Goal: Navigation & Orientation: Find specific page/section

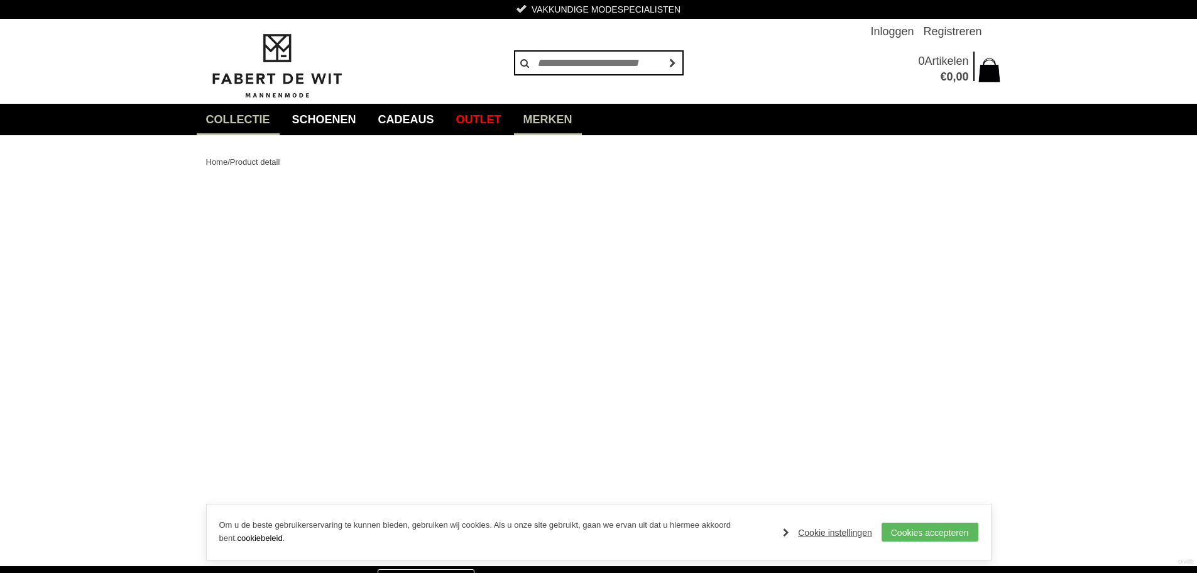
click at [559, 120] on link "Merken" at bounding box center [548, 119] width 68 height 31
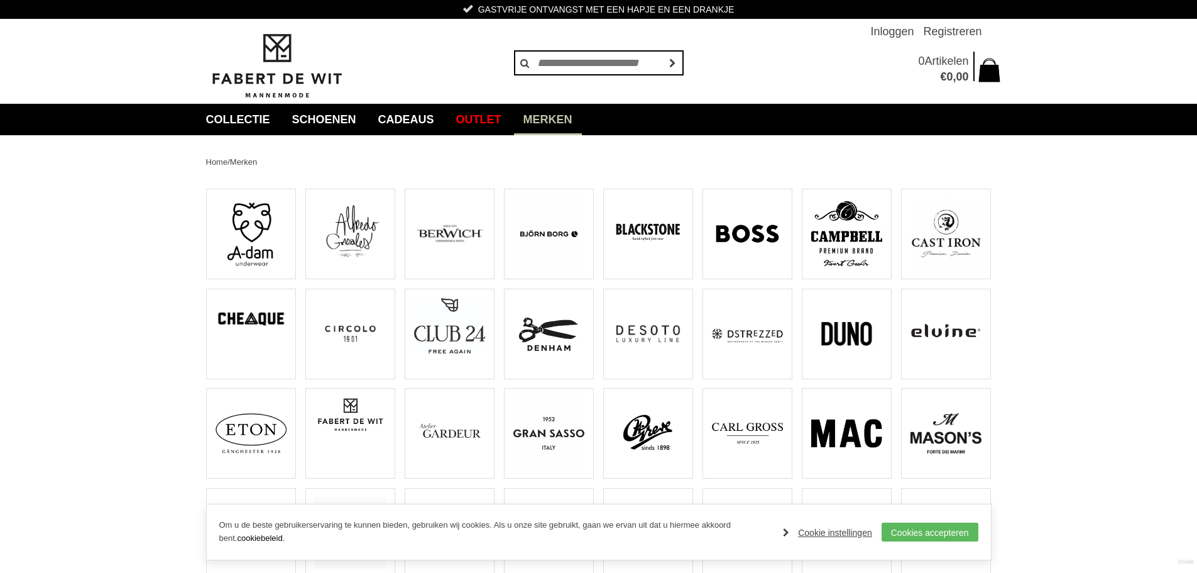
click at [928, 252] on img at bounding box center [946, 233] width 71 height 71
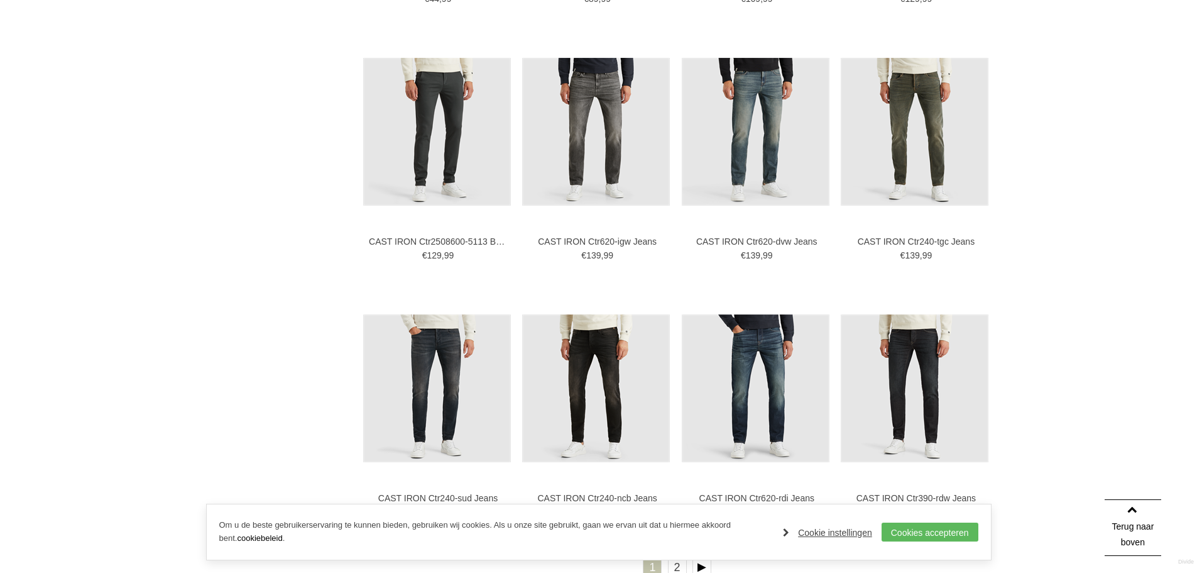
scroll to position [1599, 0]
